Goal: Navigation & Orientation: Find specific page/section

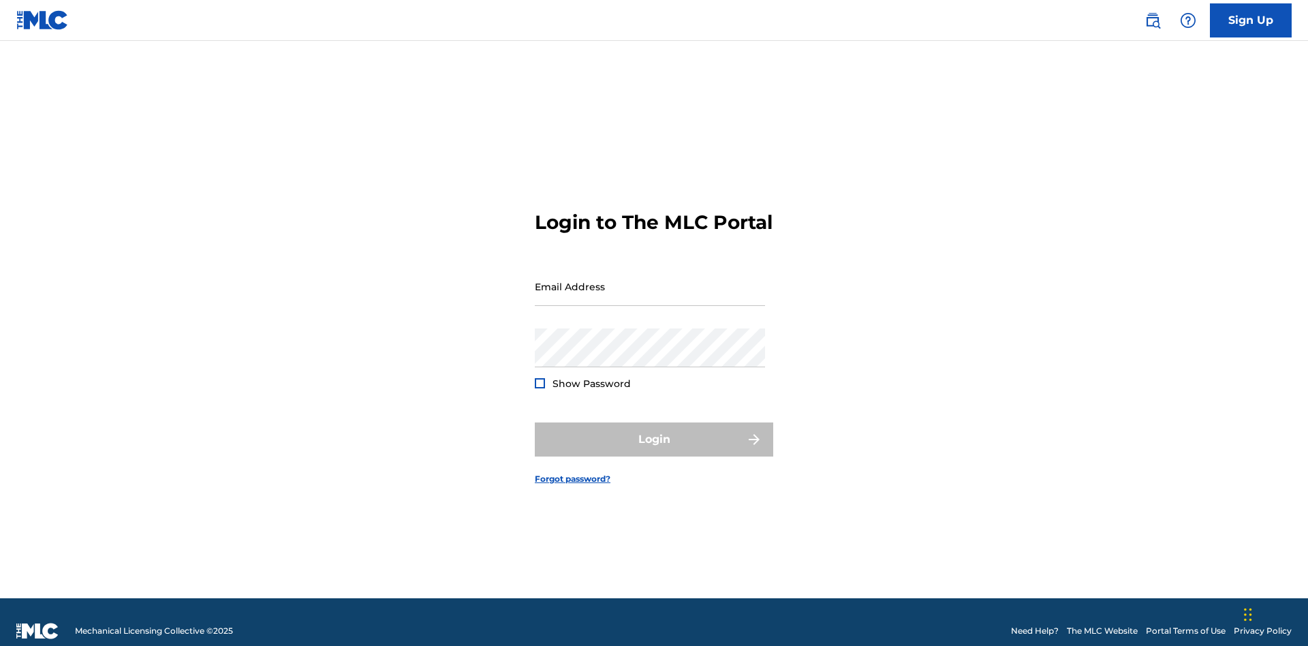
scroll to position [18, 0]
click at [650, 280] on input "Email Address" at bounding box center [650, 286] width 230 height 39
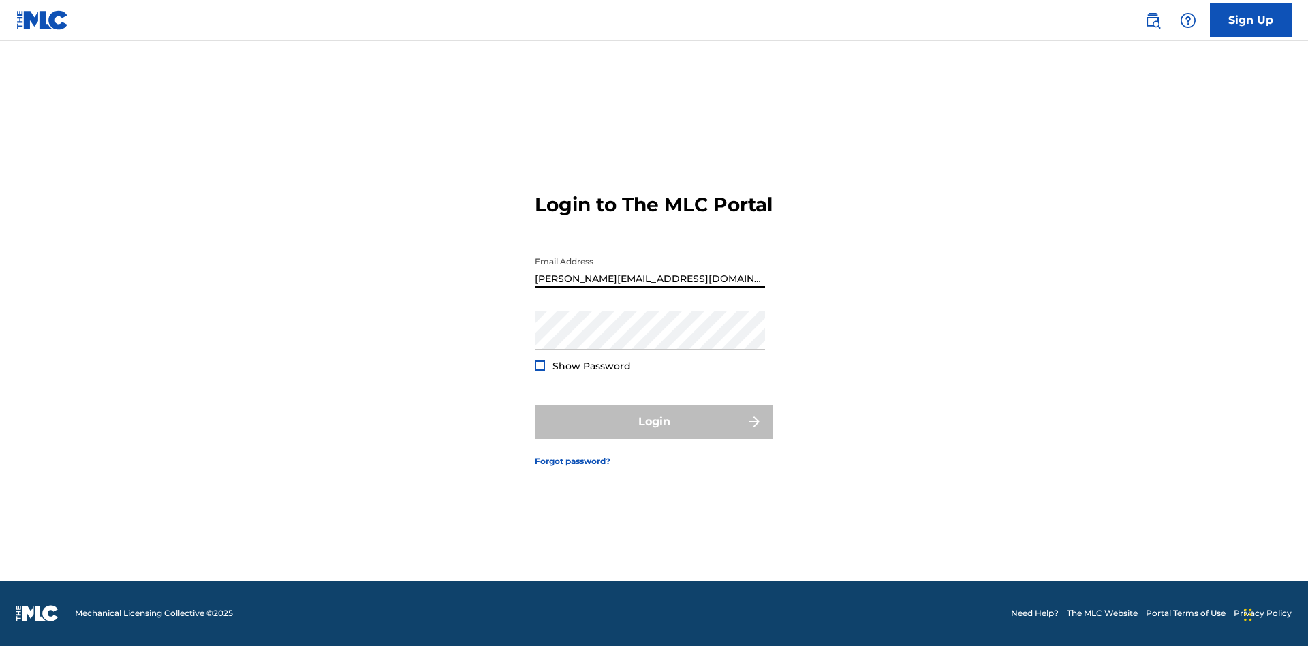
type input "[PERSON_NAME][EMAIL_ADDRESS][DOMAIN_NAME]"
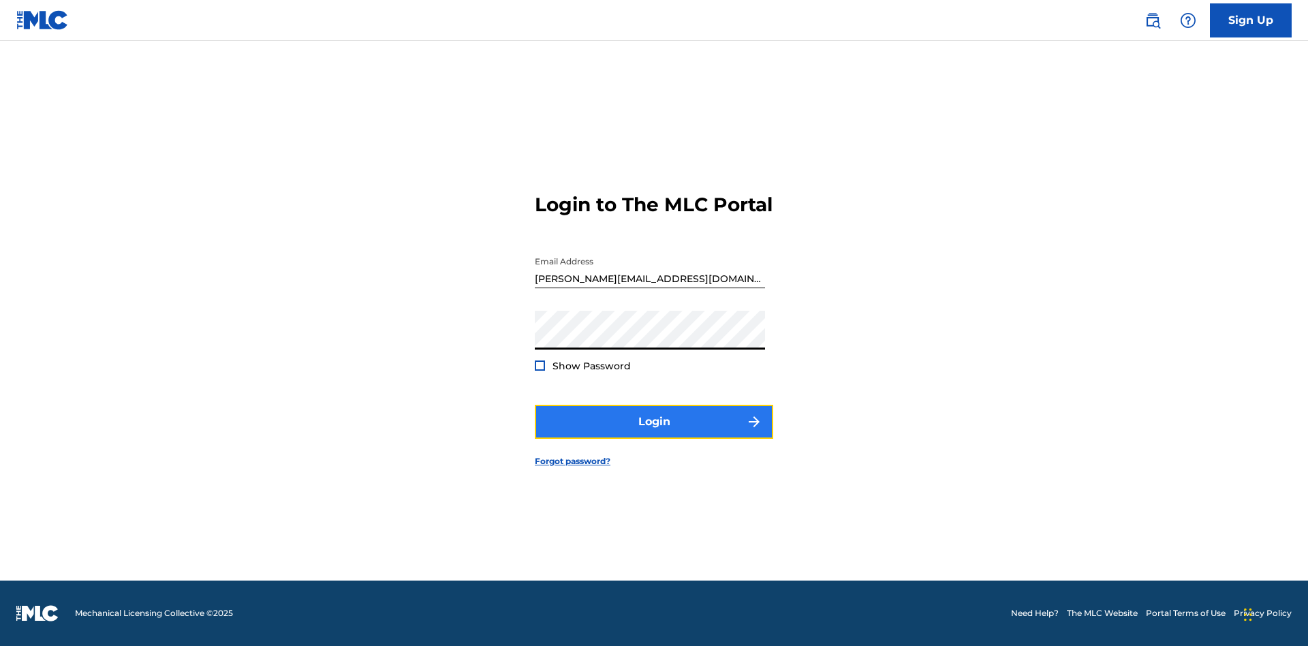
click at [654, 433] on button "Login" at bounding box center [654, 422] width 239 height 34
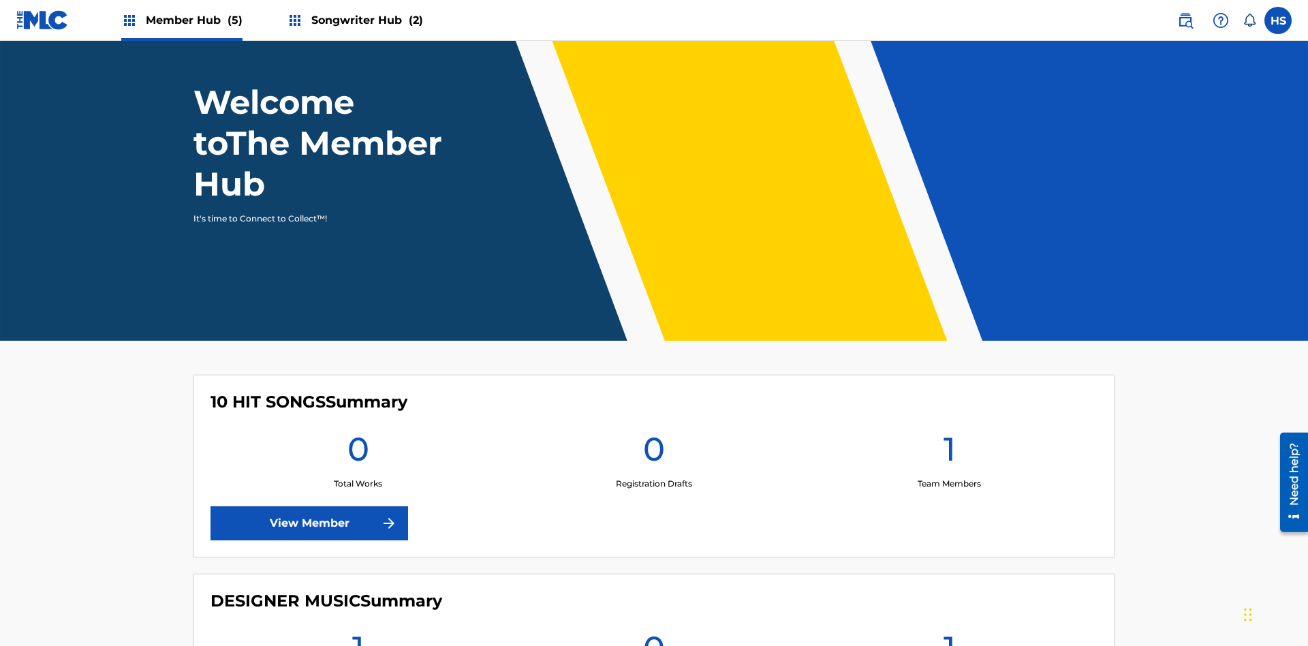
scroll to position [483, 0]
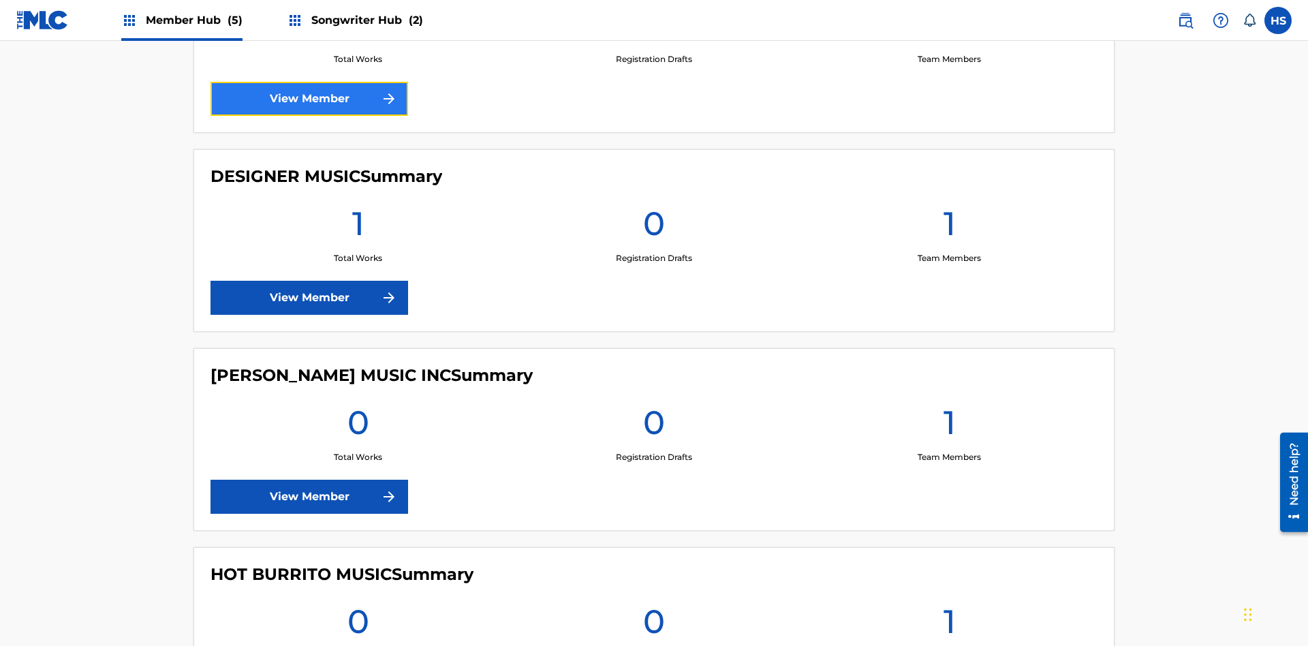
click at [309, 99] on link "View Member" at bounding box center [310, 99] width 198 height 34
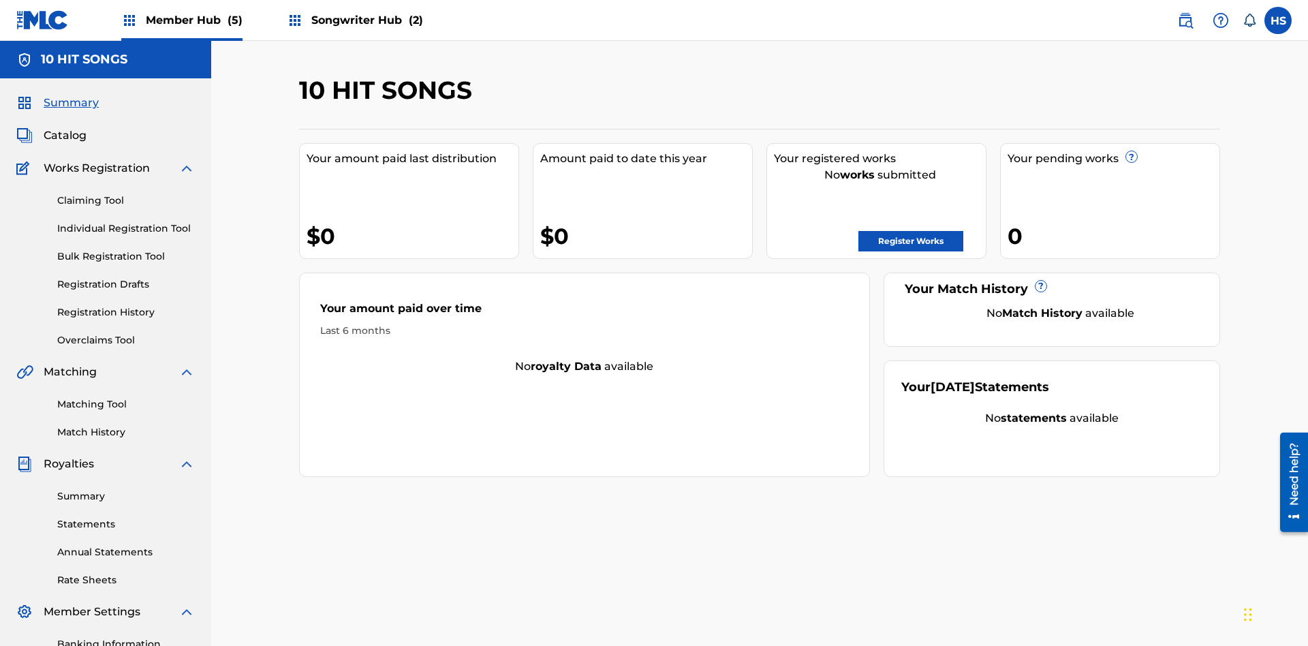
click at [181, 20] on span "Member Hub (5)" at bounding box center [194, 20] width 97 height 16
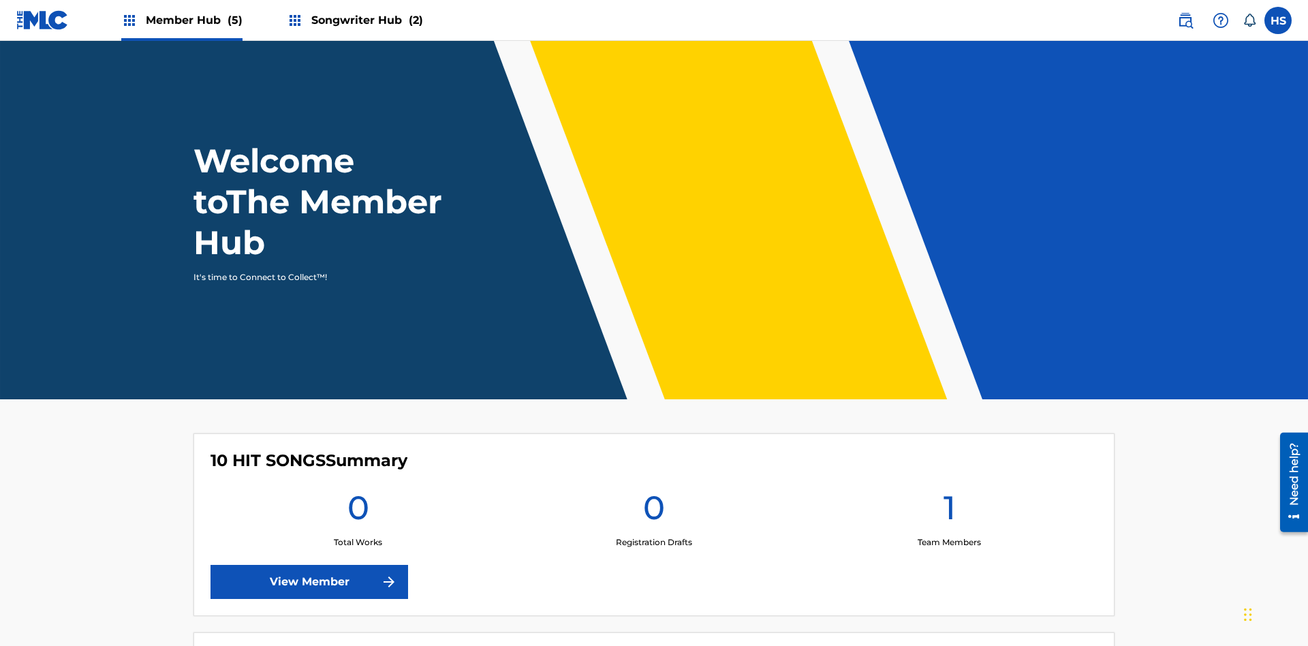
click at [181, 20] on span "Member Hub (5)" at bounding box center [194, 20] width 97 height 16
